Goal: Subscribe to service/newsletter

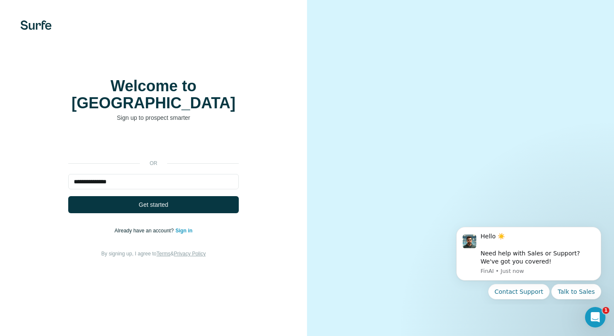
type input "**********"
click at [68, 196] on button "Get started" at bounding box center [153, 204] width 170 height 17
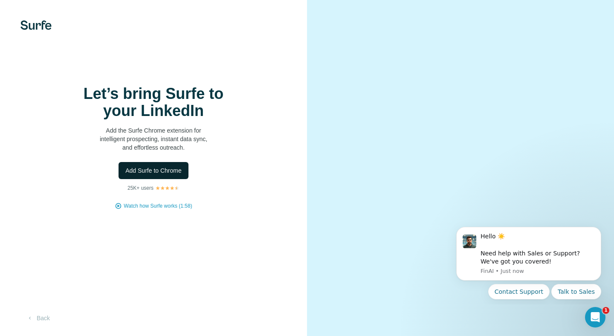
click at [172, 171] on span "Add Surfe to Chrome" at bounding box center [153, 170] width 56 height 9
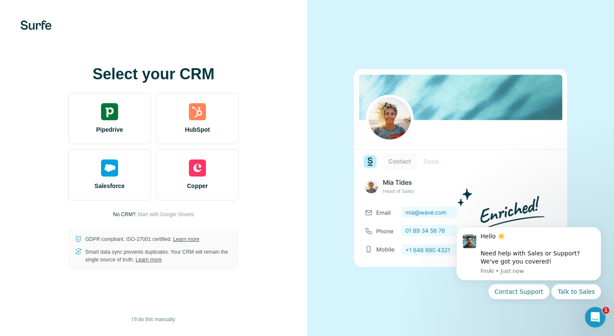
click at [124, 216] on p "No CRM?" at bounding box center [124, 214] width 23 height 8
click at [146, 216] on span "Start with Google Sheets" at bounding box center [165, 214] width 57 height 8
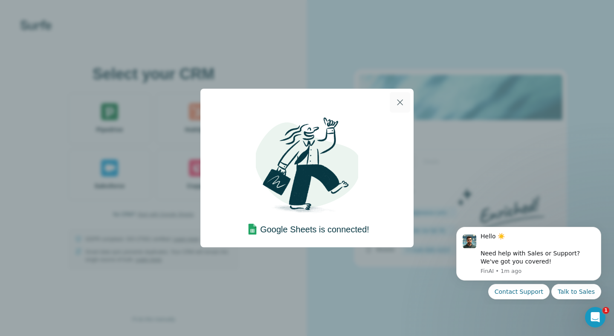
click at [397, 100] on icon "button" at bounding box center [400, 102] width 6 height 6
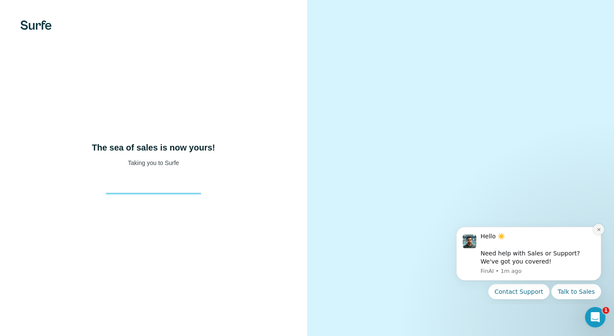
click at [597, 230] on icon "Dismiss notification" at bounding box center [598, 229] width 5 height 5
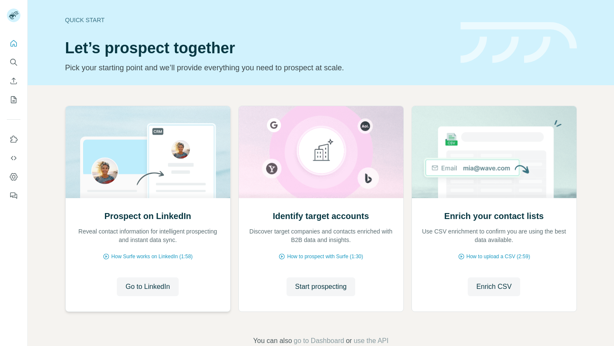
scroll to position [20, 0]
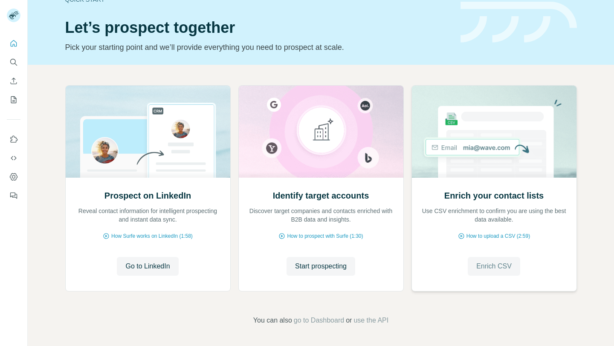
click at [506, 268] on span "Enrich CSV" at bounding box center [493, 266] width 35 height 10
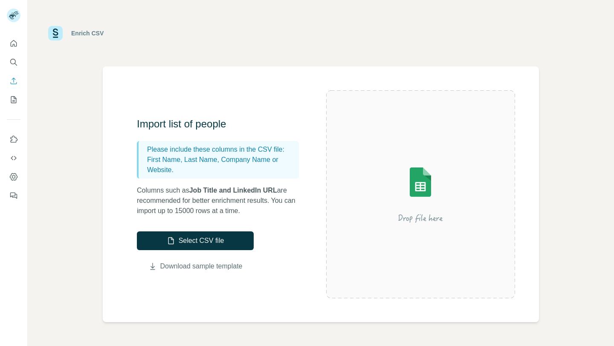
click at [229, 263] on link "Download sample template" at bounding box center [201, 266] width 82 height 10
